Goal: Find specific page/section: Find specific page/section

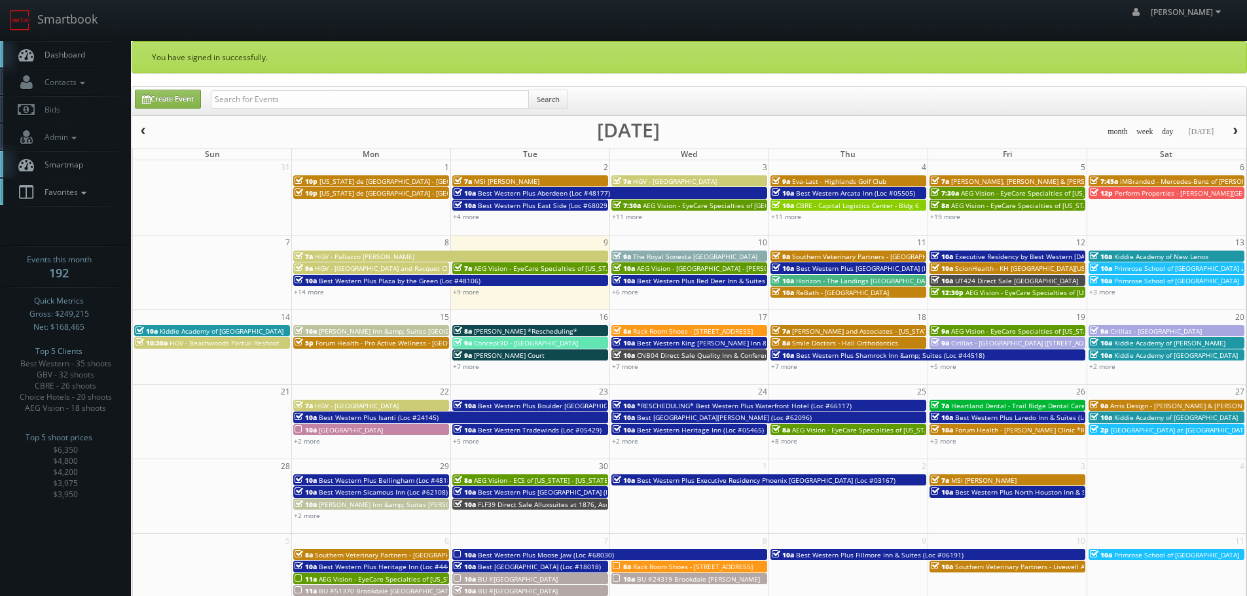
click at [71, 188] on span "Favorites" at bounding box center [64, 192] width 52 height 11
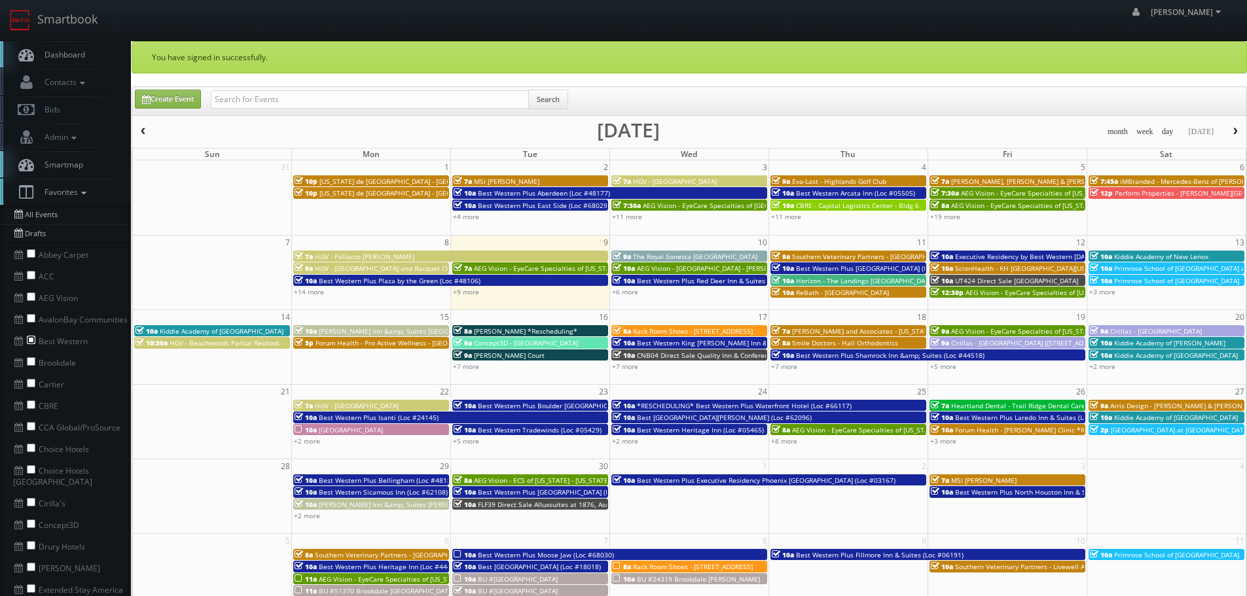
click at [29, 337] on input "checkbox" at bounding box center [31, 340] width 9 height 9
checkbox input "true"
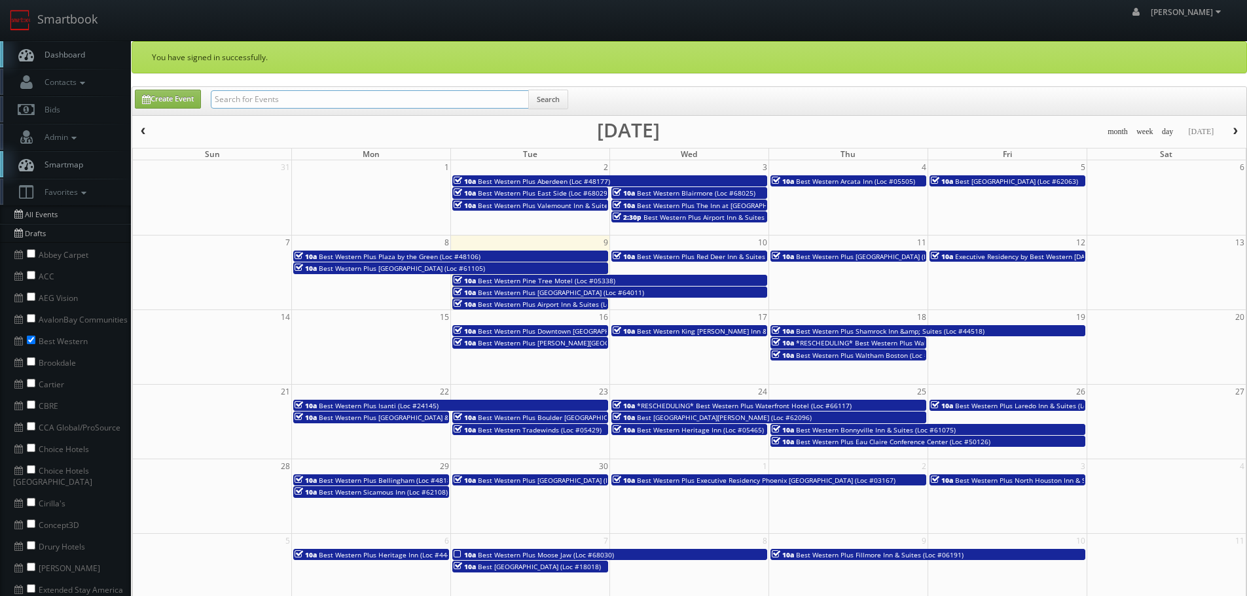
click at [390, 103] on input "text" at bounding box center [370, 99] width 318 height 18
type input "rogge"
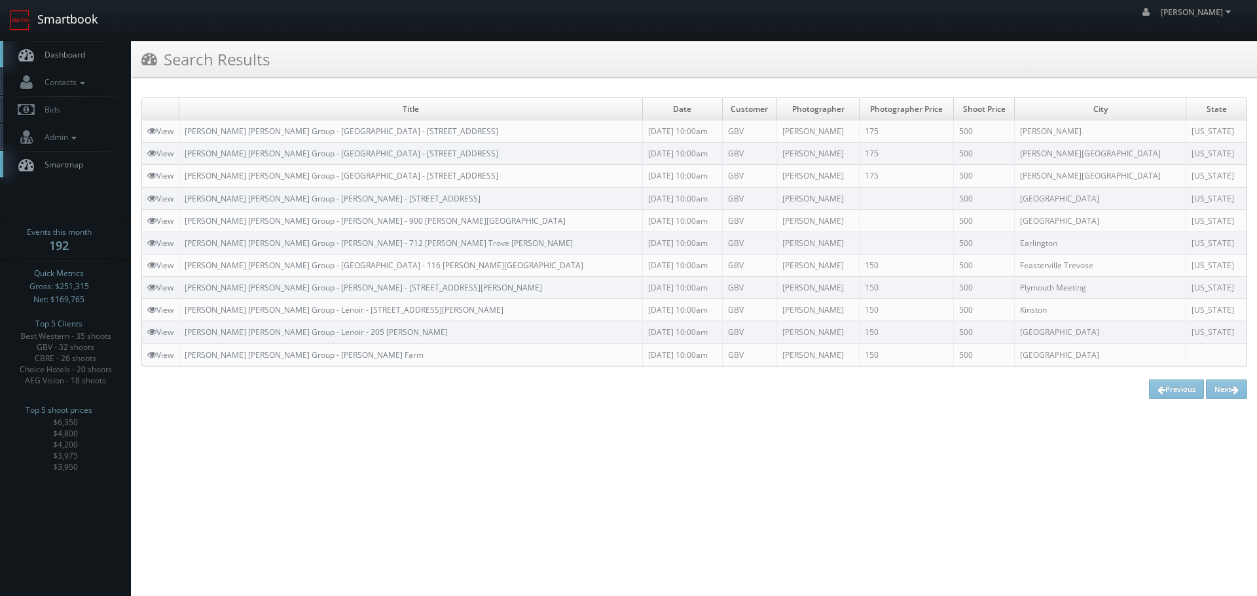
click at [81, 20] on link "Smartbook" at bounding box center [53, 20] width 107 height 41
